Goal: Find specific page/section

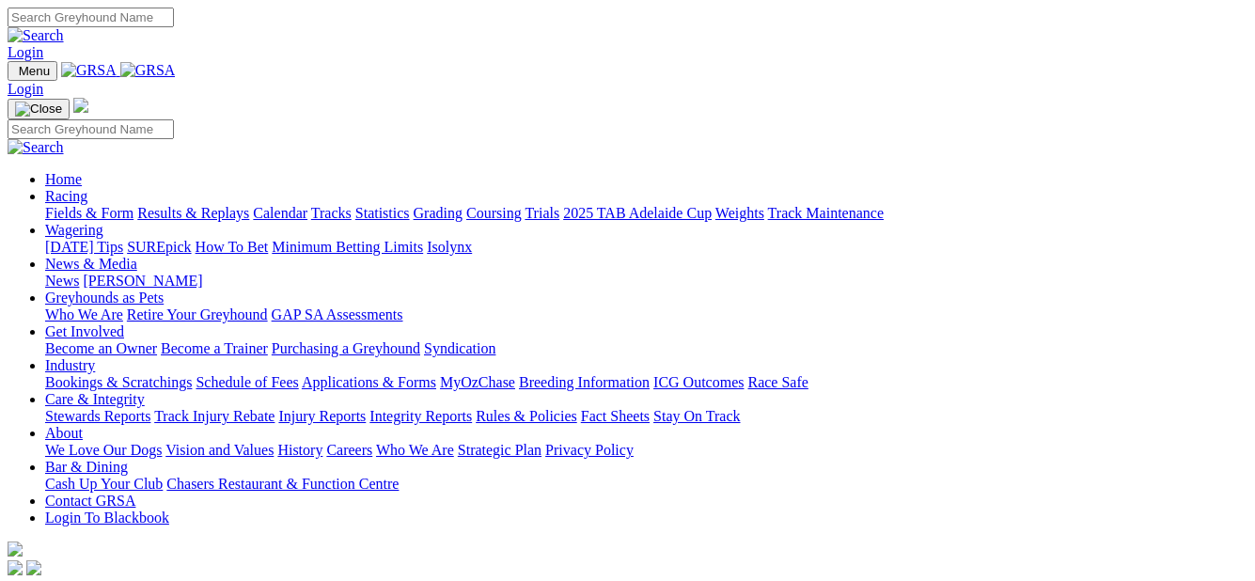
click at [236, 205] on link "Results & Replays" at bounding box center [193, 213] width 112 height 16
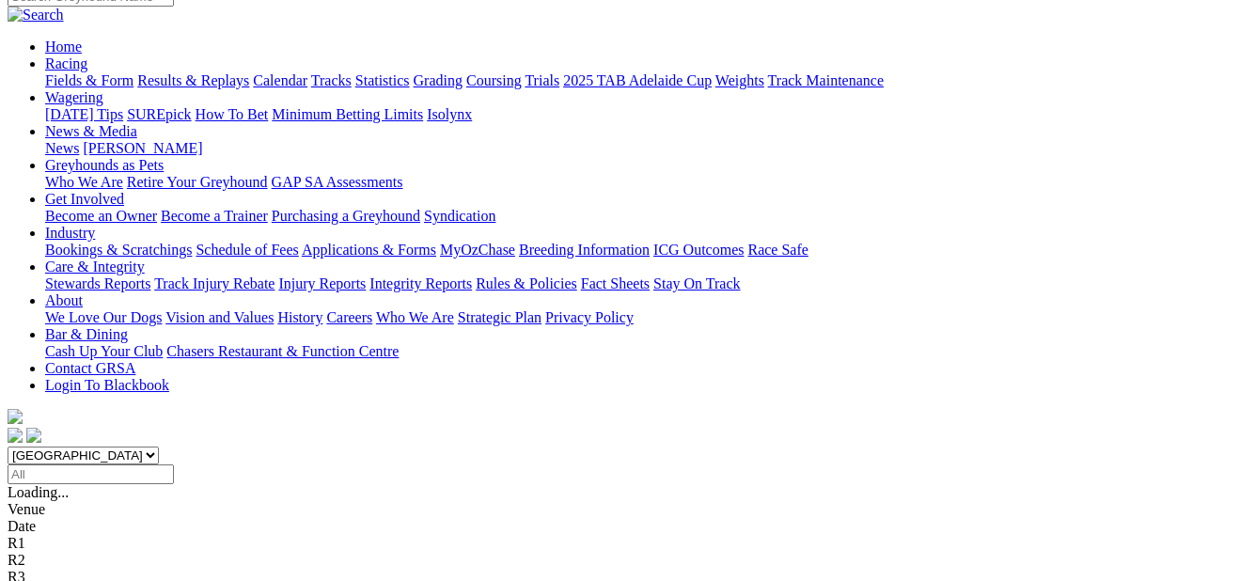
scroll to position [188, 0]
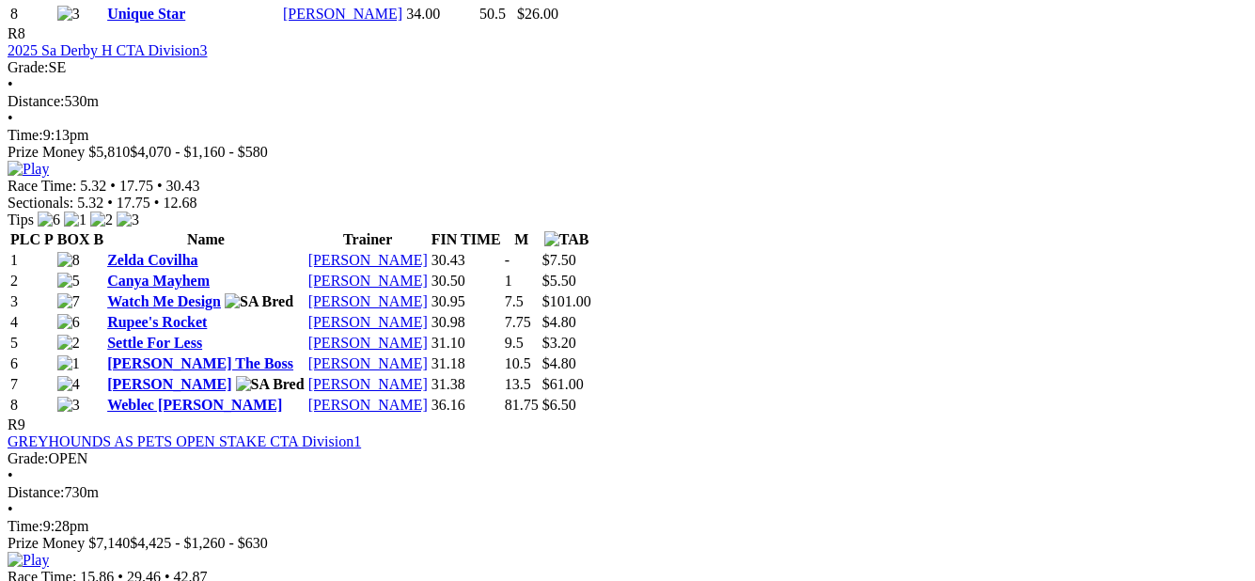
scroll to position [3453, 0]
